Goal: Task Accomplishment & Management: Manage account settings

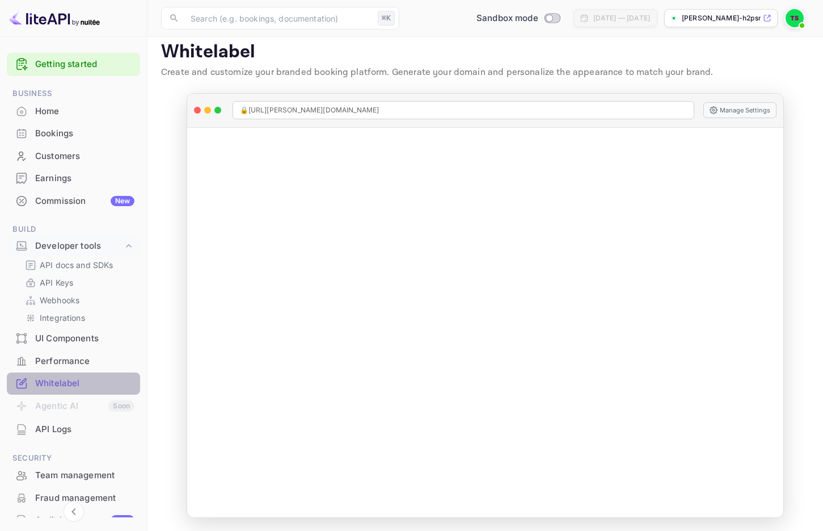
click at [74, 378] on div "Whitelabel" at bounding box center [84, 383] width 99 height 13
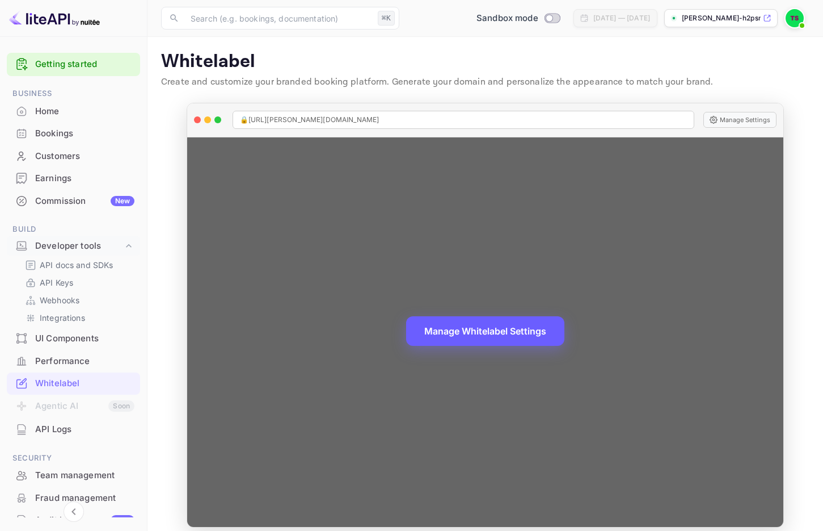
click at [474, 337] on button "Manage Whitelabel Settings" at bounding box center [485, 331] width 158 height 30
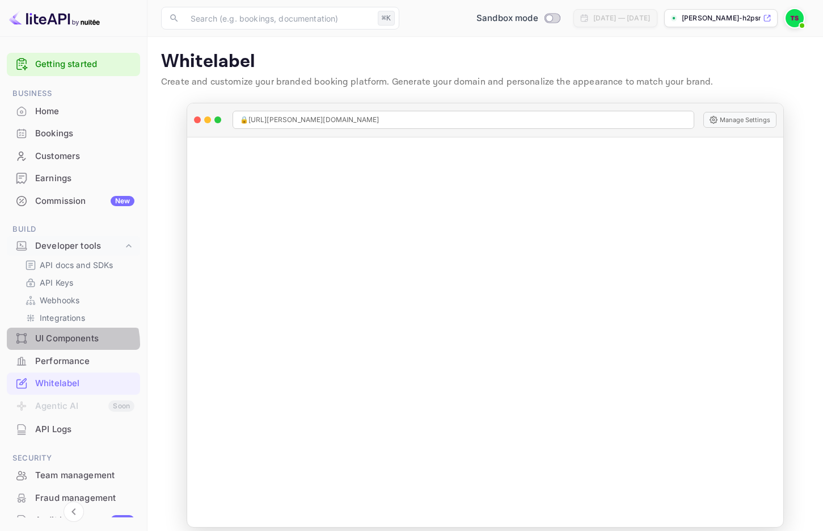
click at [66, 344] on div "UI Components" at bounding box center [84, 338] width 99 height 13
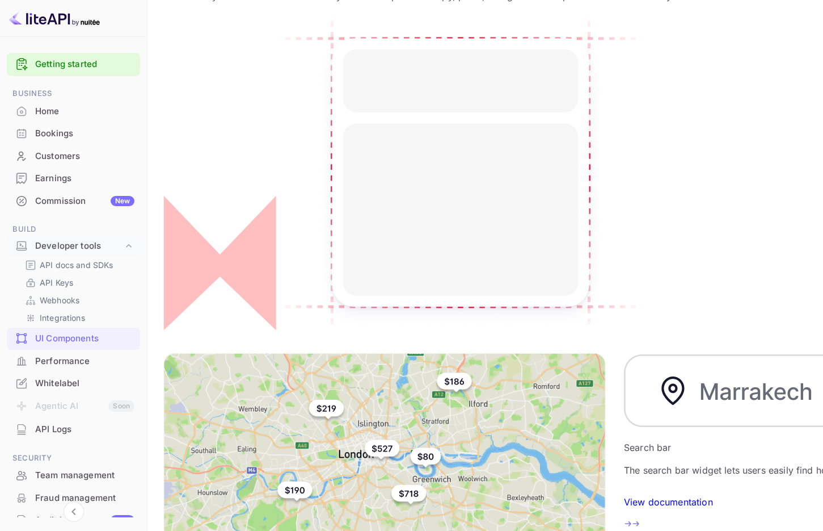
scroll to position [146, 0]
click at [79, 314] on p "Integrations" at bounding box center [62, 318] width 45 height 12
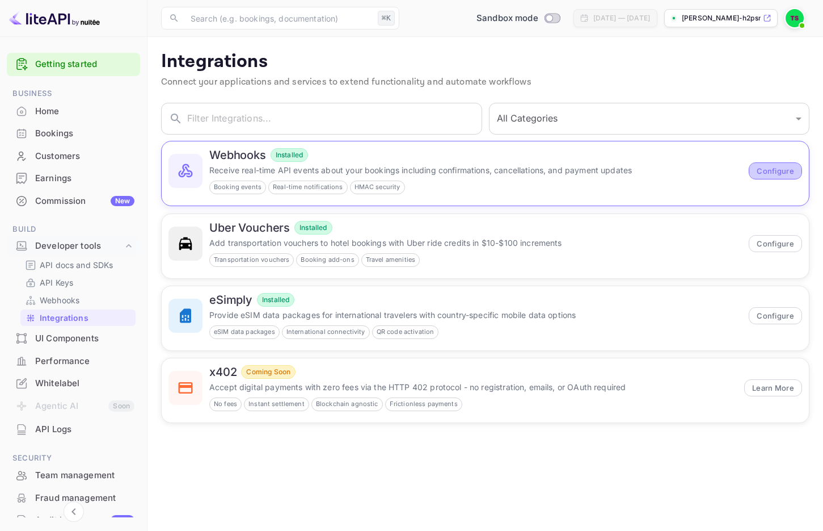
click at [785, 174] on button "Configure" at bounding box center [775, 170] width 53 height 17
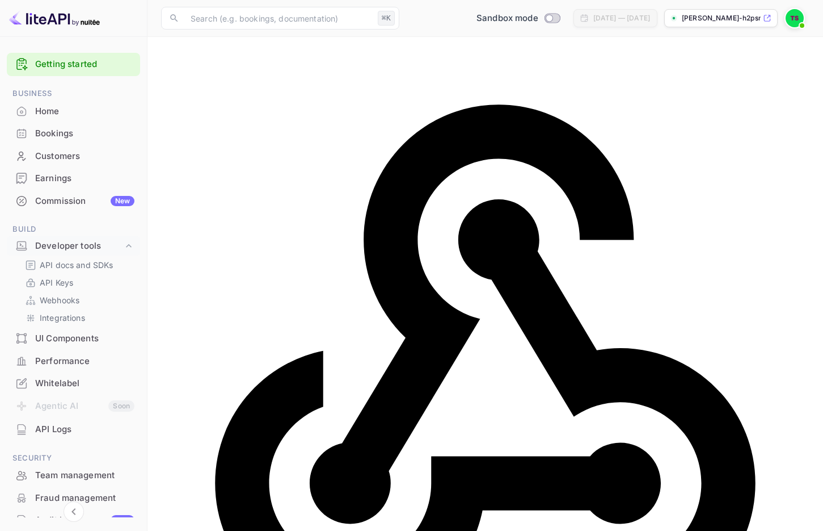
click at [62, 115] on div "Home" at bounding box center [84, 111] width 99 height 13
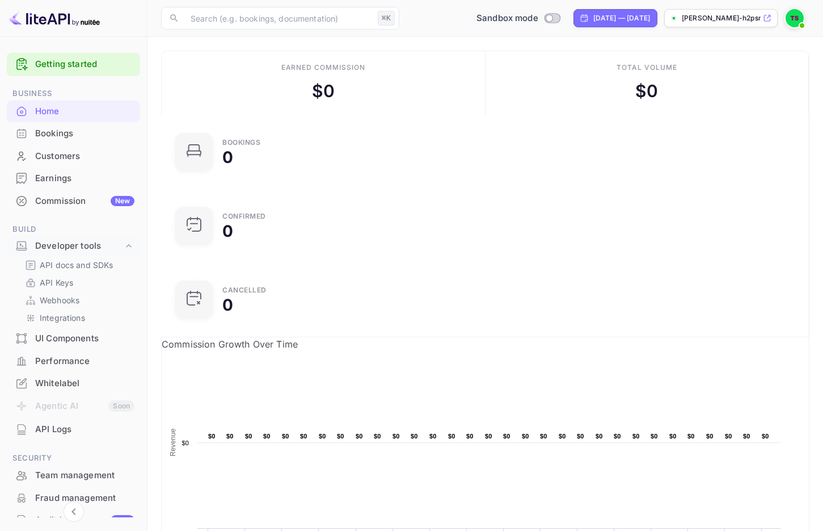
click at [544, 22] on span "Switch to Production mode" at bounding box center [552, 18] width 16 height 10
checkbox input "true"
click at [741, 23] on div "teddie-scott-h2psn.nui..." at bounding box center [721, 18] width 113 height 18
click at [710, 63] on div "Total volume $ 0" at bounding box center [648, 83] width 324 height 64
click at [86, 383] on div "Whitelabel" at bounding box center [84, 383] width 99 height 13
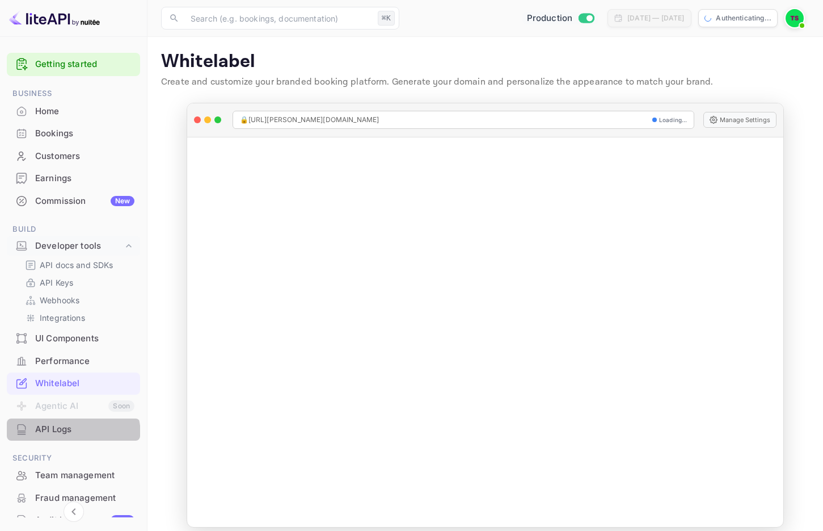
click at [62, 435] on div "API Logs" at bounding box center [84, 429] width 99 height 13
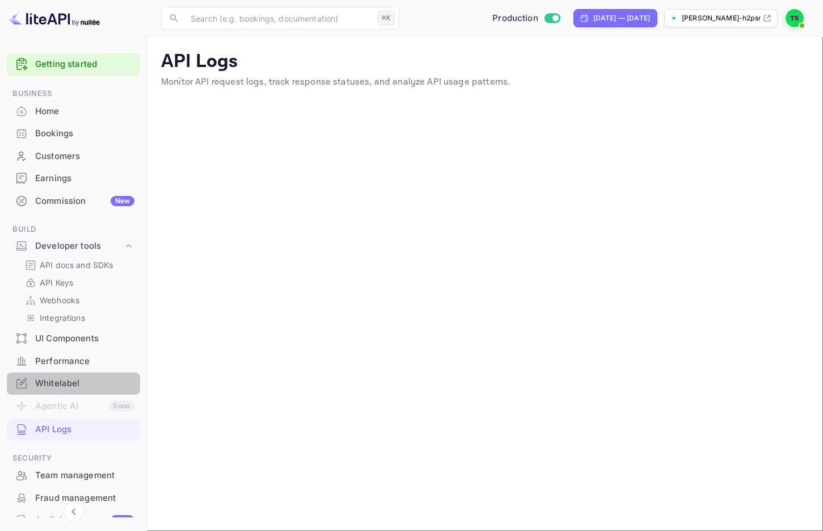
click at [98, 382] on div "Whitelabel" at bounding box center [84, 383] width 99 height 13
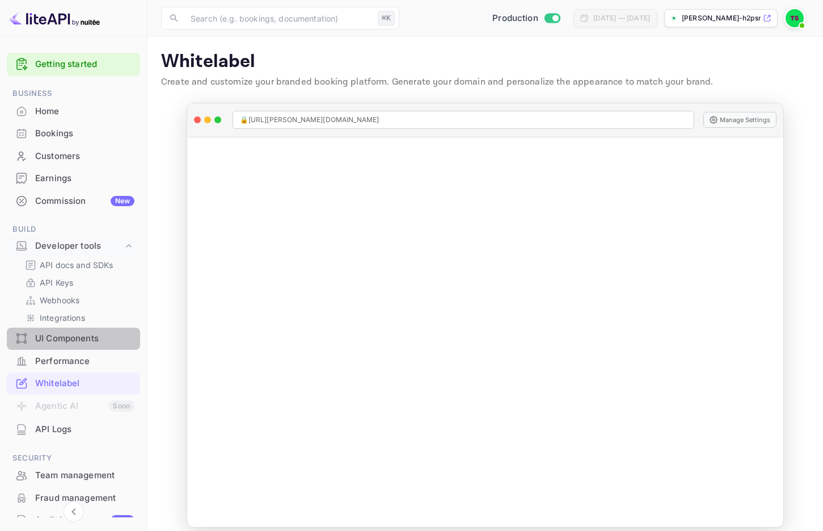
click at [102, 335] on div "UI Components" at bounding box center [84, 338] width 99 height 13
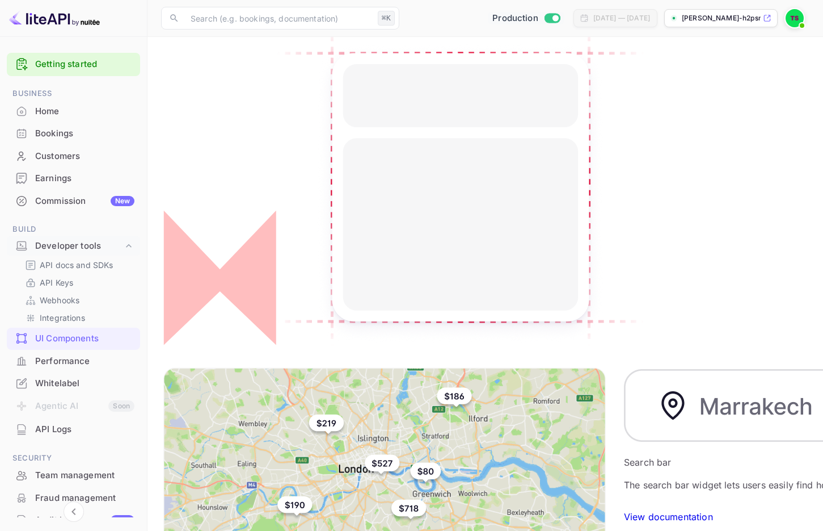
scroll to position [234, 0]
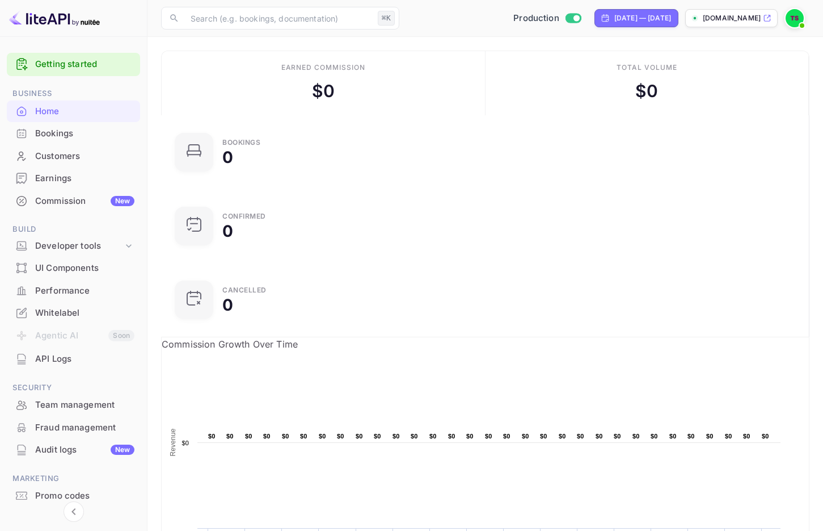
scroll to position [39, 0]
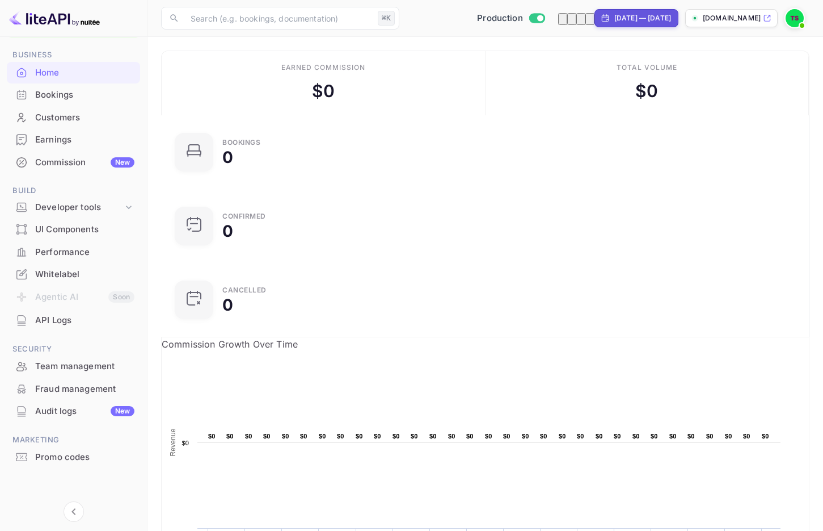
click at [711, 18] on p "[DOMAIN_NAME]" at bounding box center [732, 18] width 58 height 10
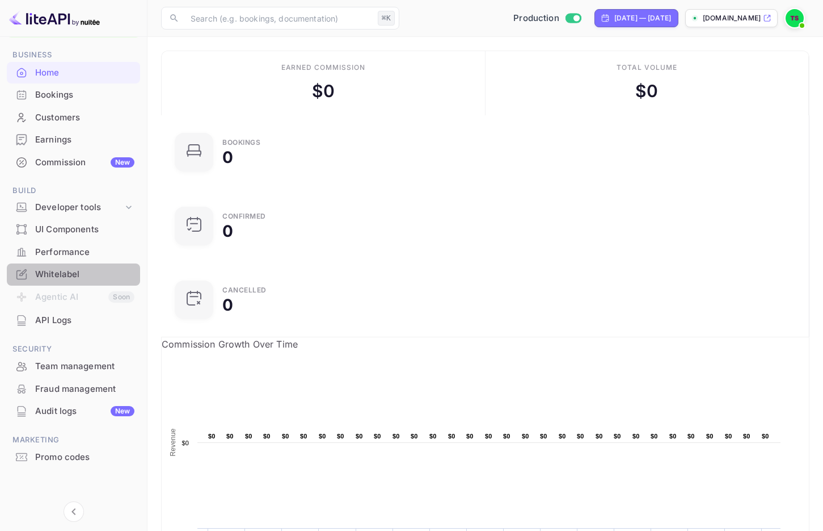
click at [86, 271] on div "Whitelabel" at bounding box center [84, 274] width 99 height 13
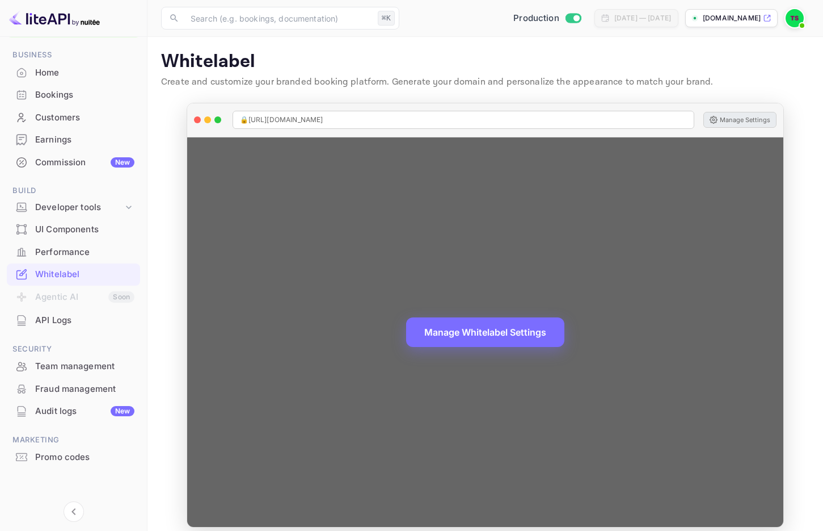
click at [723, 118] on button "Manage Settings" at bounding box center [740, 120] width 73 height 16
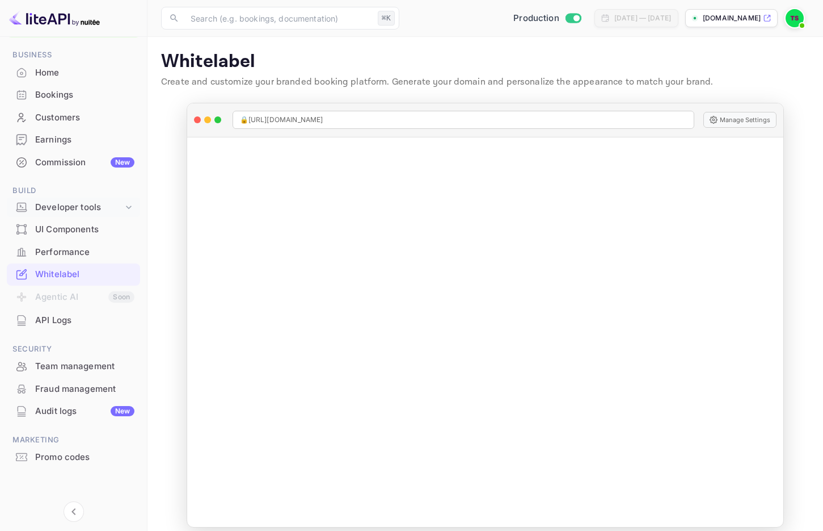
click at [127, 205] on icon at bounding box center [129, 206] width 6 height 3
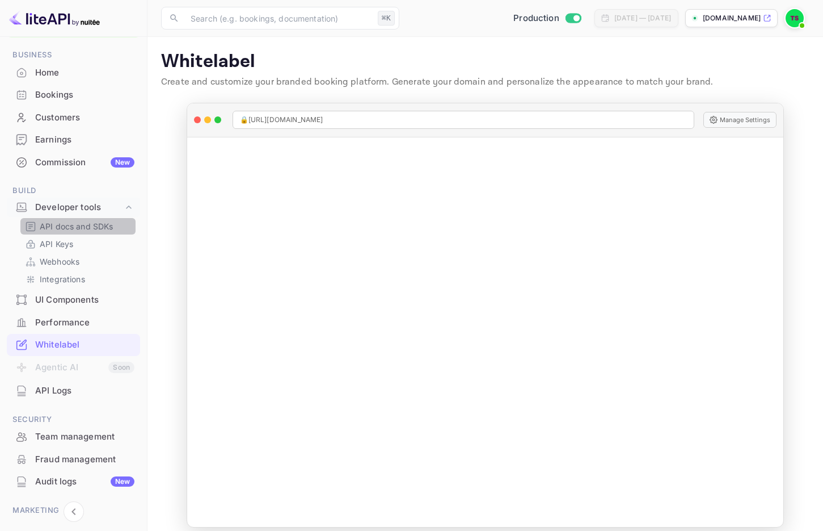
click at [92, 220] on p "API docs and SDKs" at bounding box center [77, 226] width 74 height 12
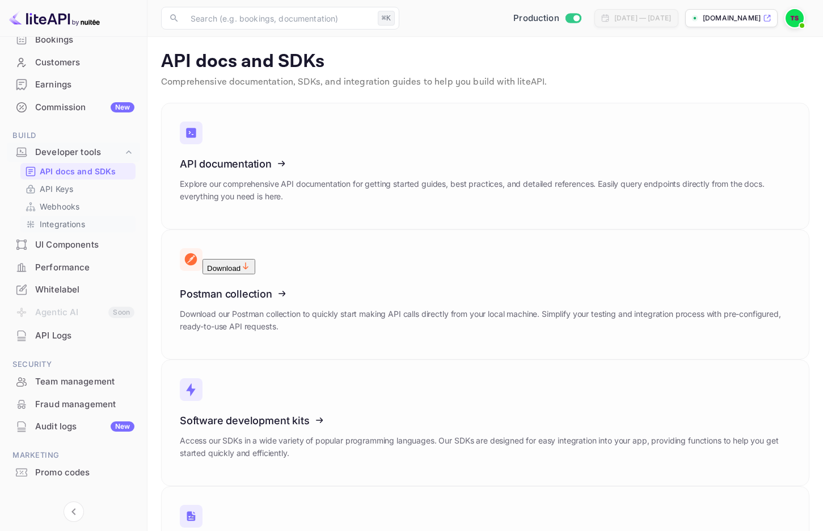
scroll to position [109, 0]
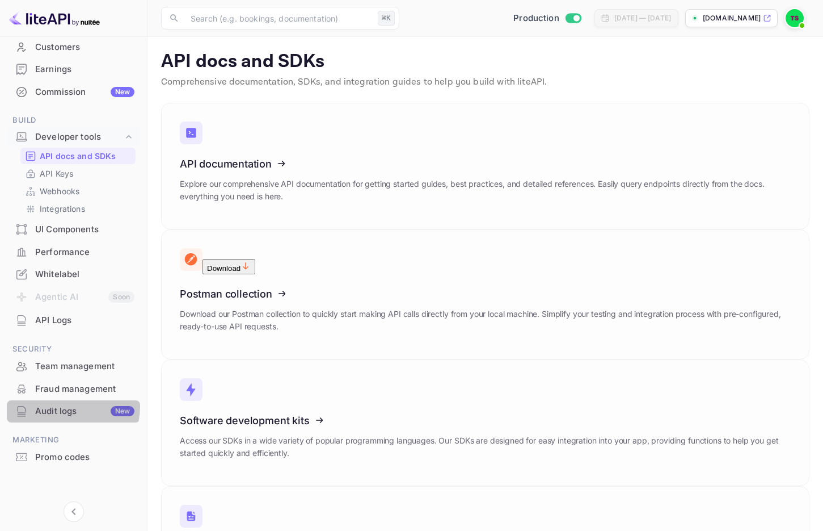
click at [68, 406] on div "Audit logs New" at bounding box center [84, 411] width 99 height 13
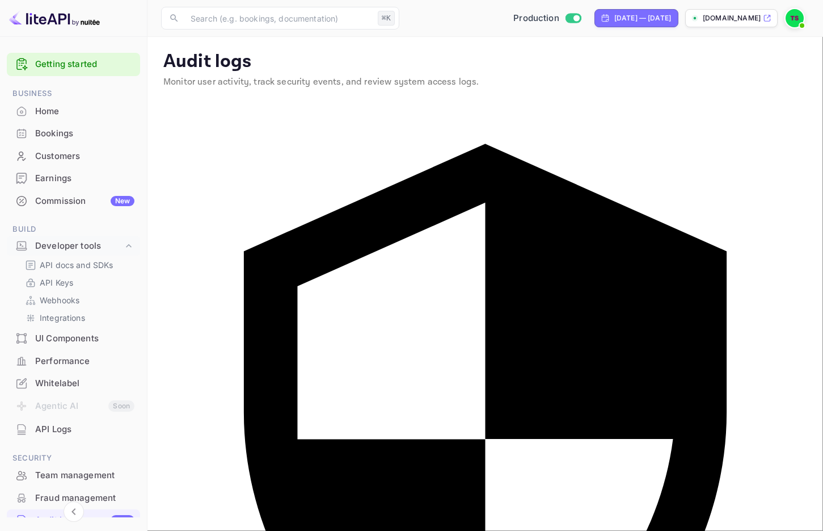
click at [82, 71] on div "Getting started" at bounding box center [73, 64] width 133 height 23
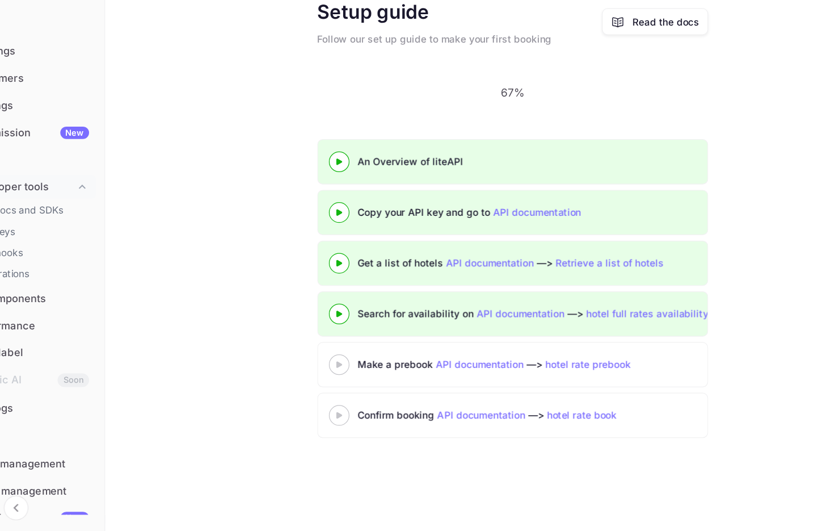
click at [343, 385] on div at bounding box center [342, 392] width 40 height 14
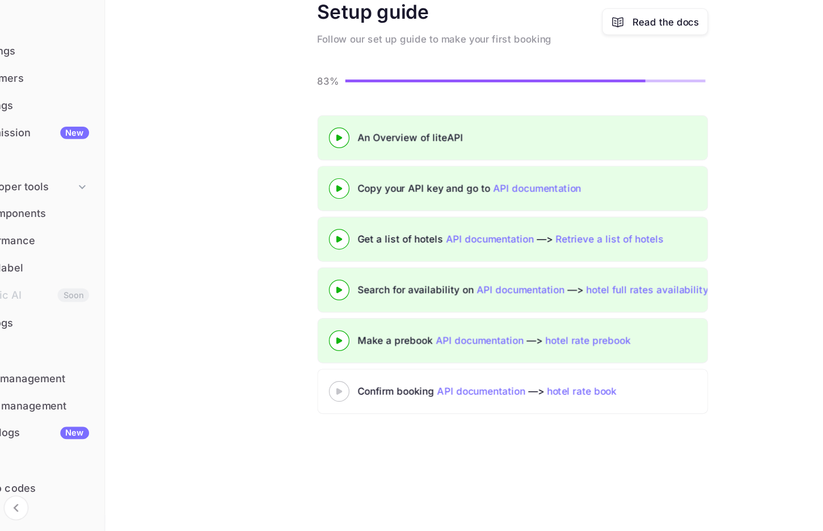
click at [343, 412] on icon at bounding box center [342, 415] width 40 height 6
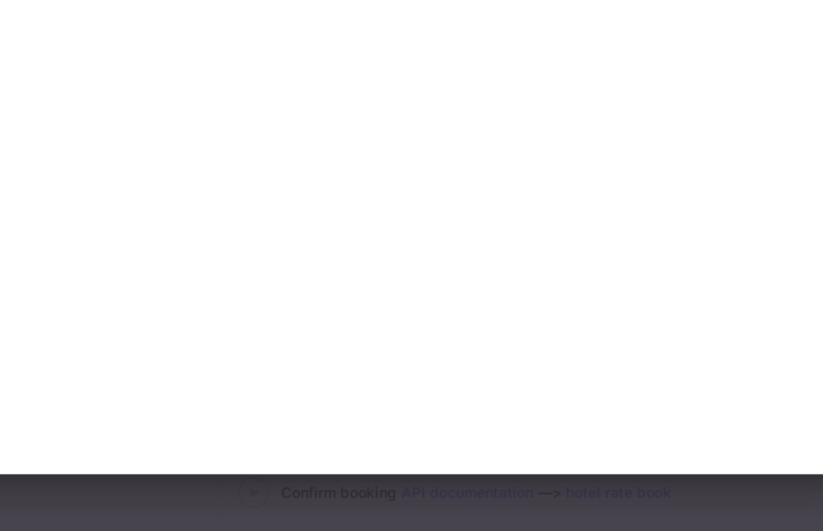
click at [326, 427] on div at bounding box center [411, 265] width 823 height 531
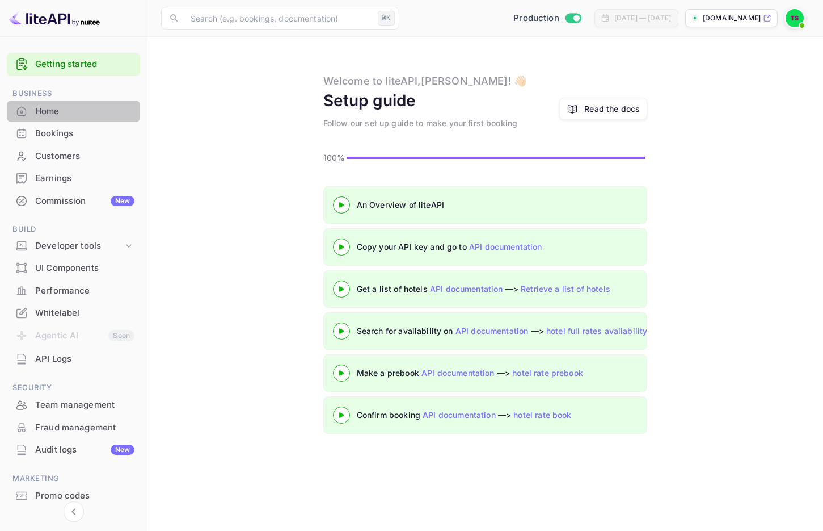
click at [36, 119] on div "Home" at bounding box center [73, 111] width 133 height 22
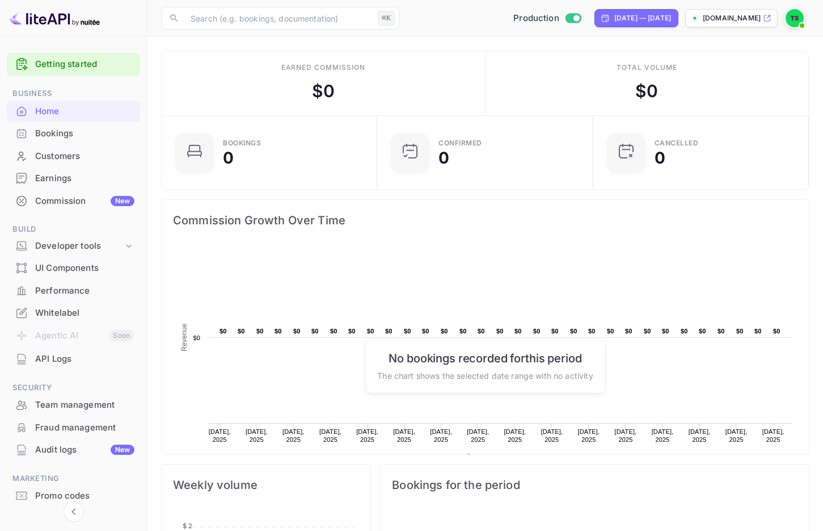
click at [64, 138] on div "Bookings" at bounding box center [84, 133] width 99 height 13
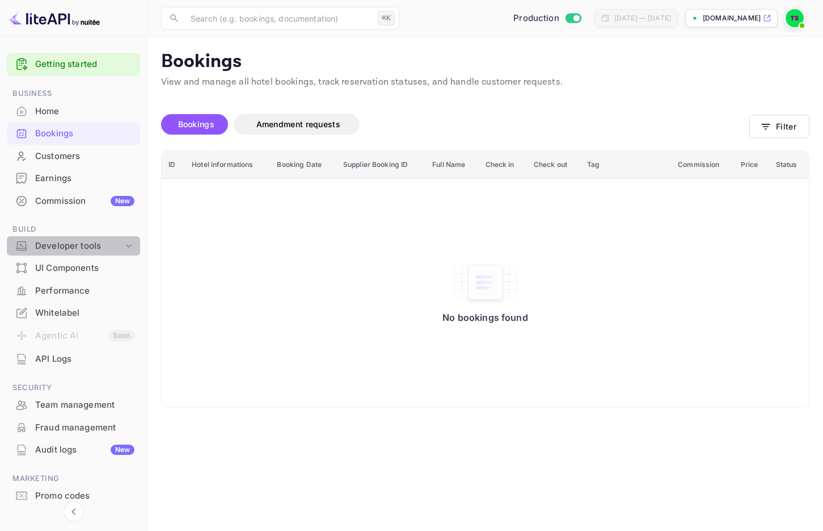
click at [73, 251] on div "Developer tools" at bounding box center [79, 245] width 88 height 13
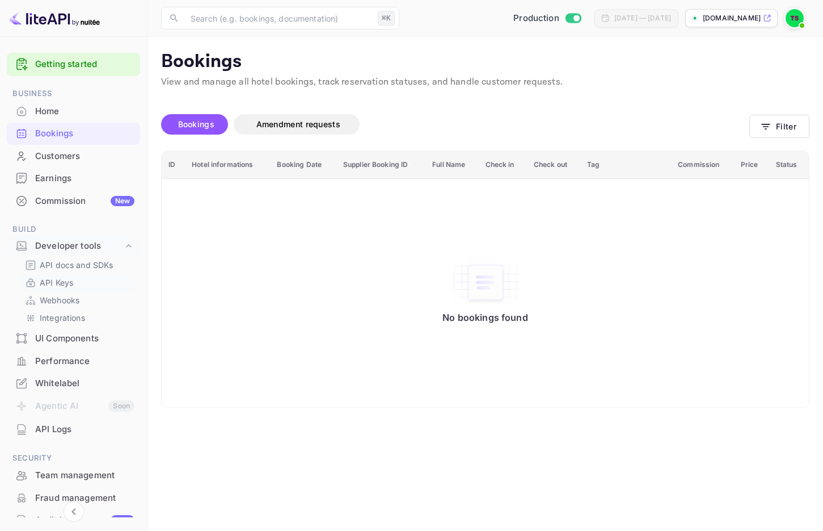
click at [67, 279] on p "API Keys" at bounding box center [56, 282] width 33 height 12
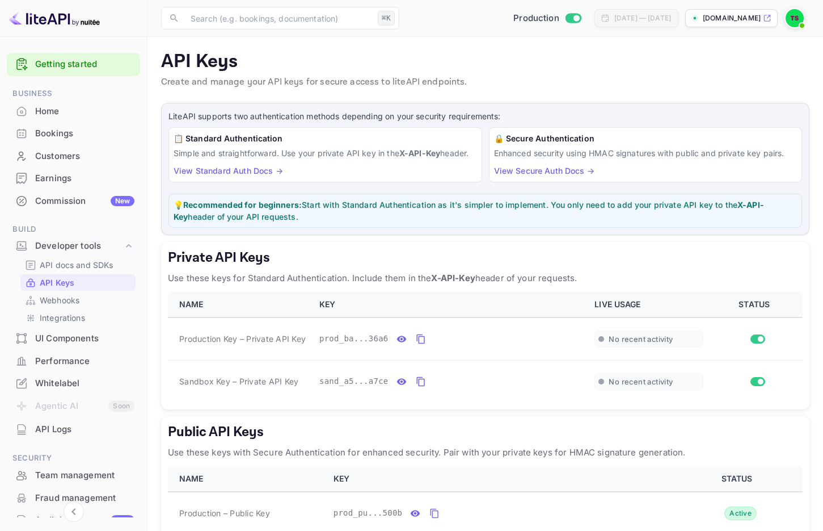
click at [85, 378] on div "Whitelabel" at bounding box center [84, 383] width 99 height 13
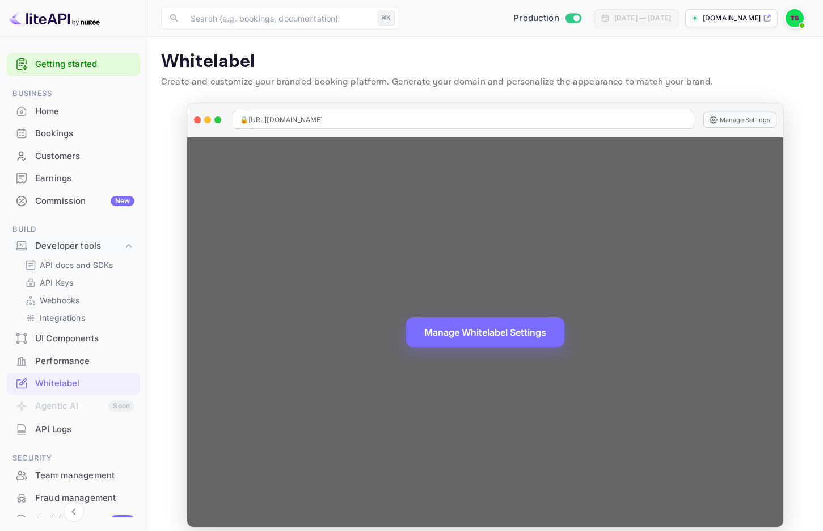
click at [291, 119] on span "🔒 [URL][DOMAIN_NAME]" at bounding box center [281, 120] width 83 height 10
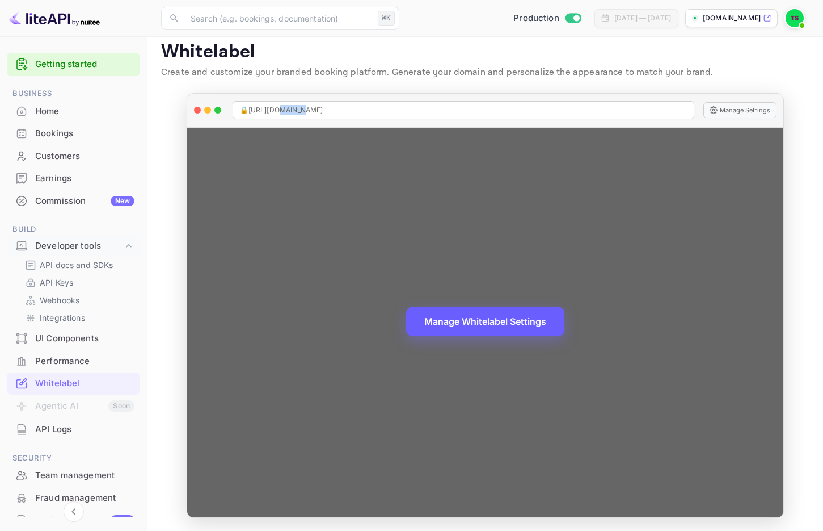
click at [422, 309] on button "Manage Whitelabel Settings" at bounding box center [485, 321] width 158 height 30
